Goal: Task Accomplishment & Management: Manage account settings

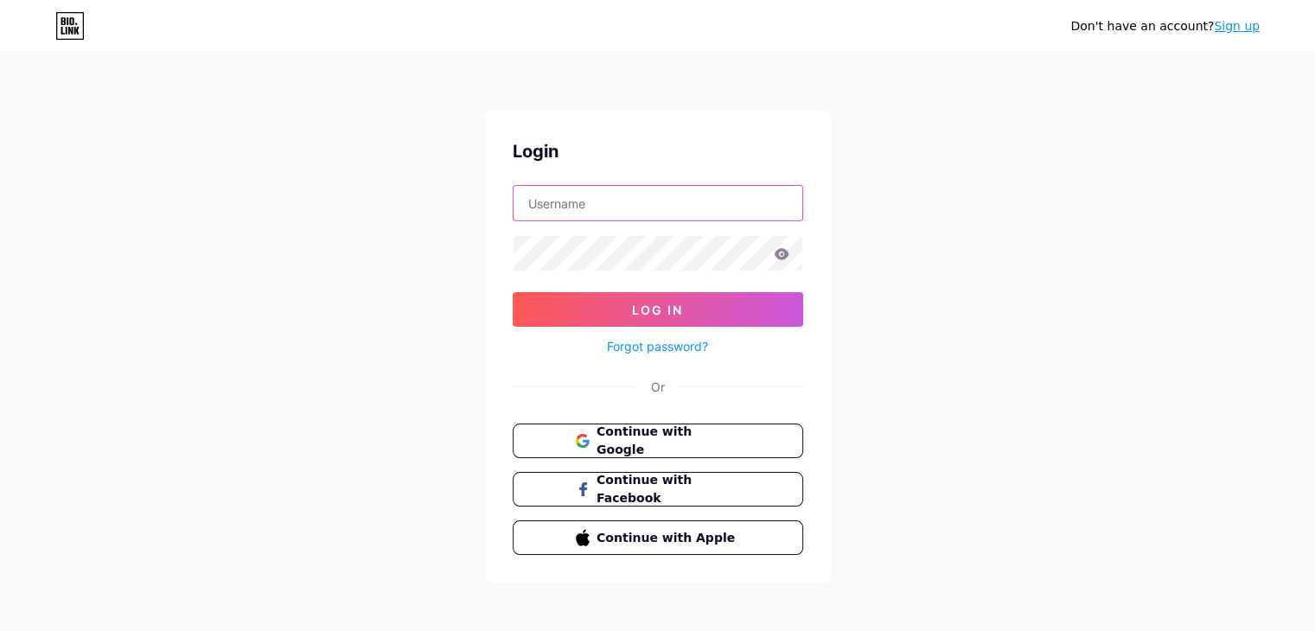
click at [608, 207] on input "text" at bounding box center [658, 203] width 289 height 35
type input "[EMAIL_ADDRESS][DOMAIN_NAME]"
click at [695, 437] on span "Continue with Google" at bounding box center [668, 441] width 144 height 37
